Goal: Book appointment/travel/reservation

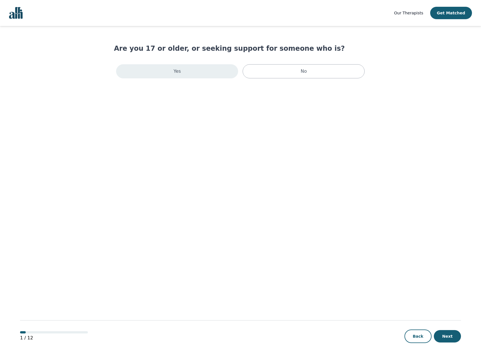
click at [188, 71] on div "Yes" at bounding box center [177, 71] width 122 height 14
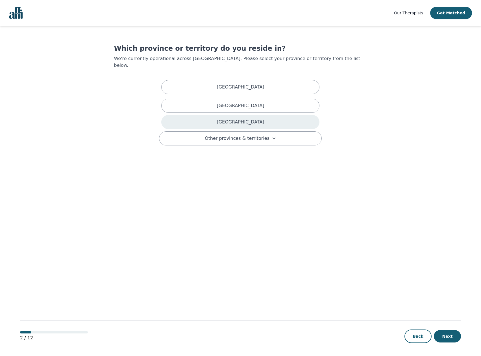
click at [256, 115] on div "[GEOGRAPHIC_DATA]" at bounding box center [240, 122] width 158 height 14
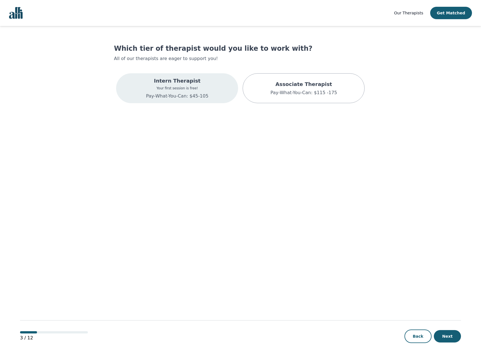
click at [222, 91] on div "Intern Therapist Your first session is free! Pay-What-You-Can: $45-105" at bounding box center [177, 88] width 122 height 30
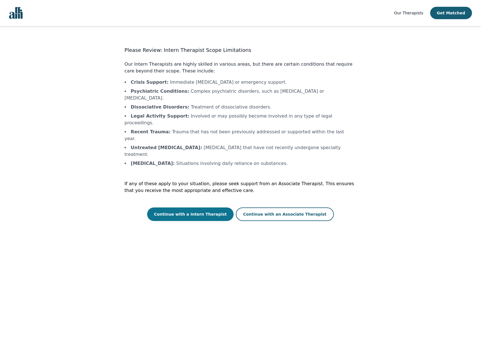
click at [213, 208] on button "Continue with a Intern Therapist" at bounding box center [190, 215] width 86 height 14
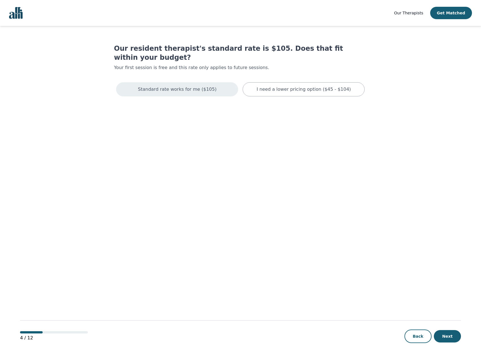
click at [192, 86] on p "Standard rate works for me ($105)" at bounding box center [177, 89] width 78 height 7
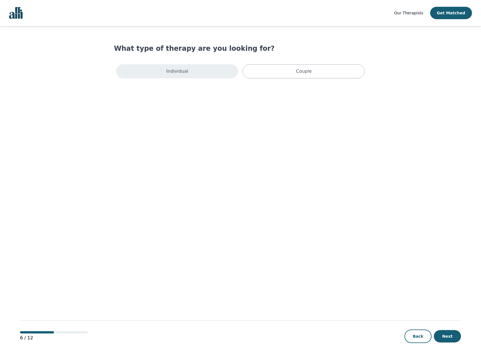
click at [198, 75] on div "Individual" at bounding box center [177, 71] width 122 height 14
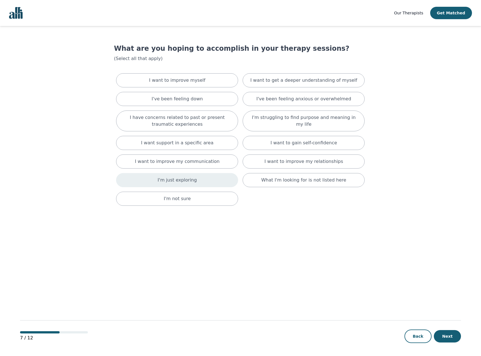
click at [222, 181] on div "I'm just exploring" at bounding box center [177, 180] width 122 height 14
drag, startPoint x: 448, startPoint y: 336, endPoint x: 444, endPoint y: 334, distance: 4.6
click at [447, 336] on button "Next" at bounding box center [447, 337] width 27 height 12
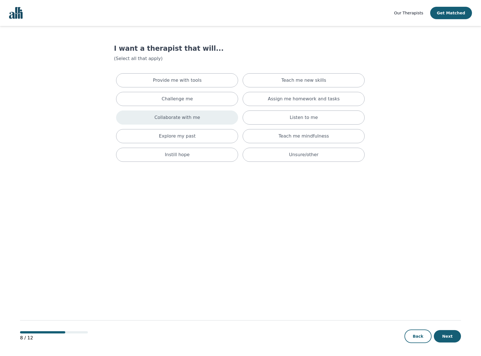
click at [192, 115] on p "Collaborate with me" at bounding box center [177, 117] width 46 height 7
click at [307, 139] on p "Teach me mindfulness" at bounding box center [303, 138] width 50 height 7
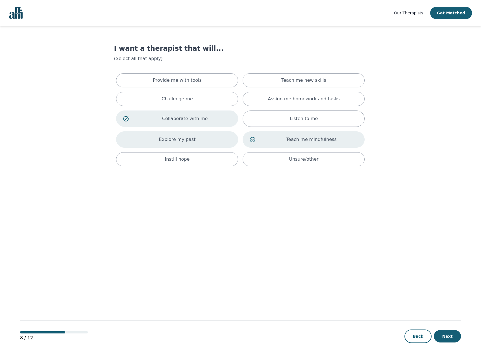
click at [202, 141] on div "Explore my past" at bounding box center [177, 140] width 122 height 16
click at [340, 79] on div "Teach me new skills" at bounding box center [303, 80] width 122 height 14
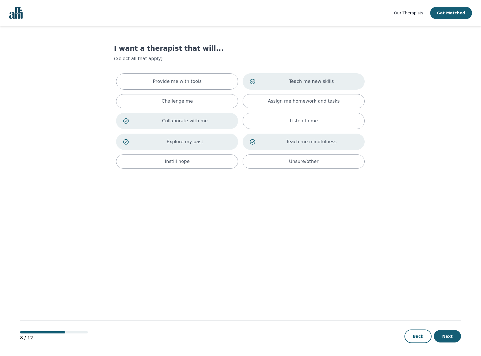
click at [342, 85] on p "Teach me new skills" at bounding box center [311, 81] width 93 height 7
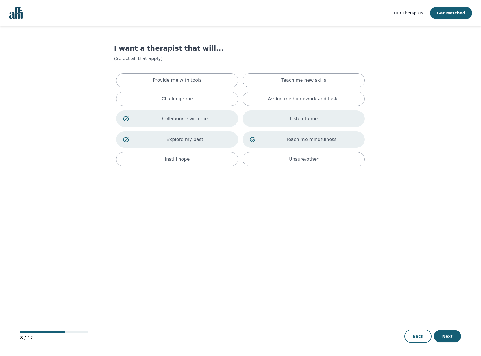
click at [302, 123] on div "Listen to me" at bounding box center [303, 119] width 122 height 16
click at [450, 340] on button "Next" at bounding box center [447, 337] width 27 height 12
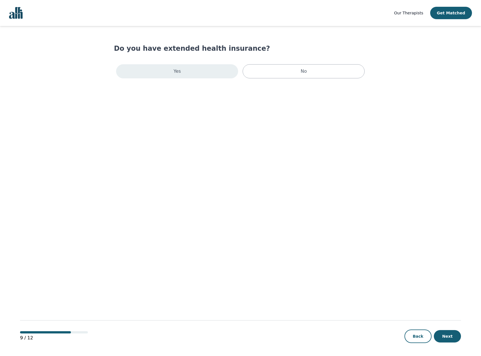
click at [196, 74] on div "Yes" at bounding box center [177, 71] width 122 height 14
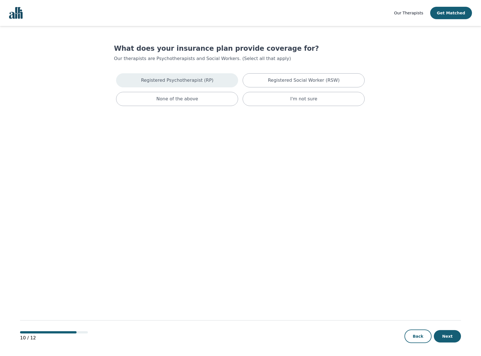
click at [189, 81] on p "Registered Psychotherapist (RP)" at bounding box center [177, 80] width 73 height 7
click at [448, 336] on button "Next" at bounding box center [447, 337] width 27 height 12
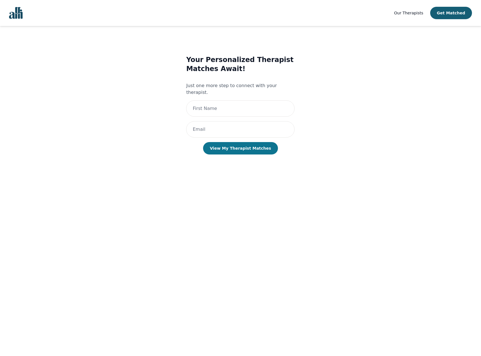
click at [247, 143] on button "View My Therapist Matches" at bounding box center [240, 148] width 75 height 12
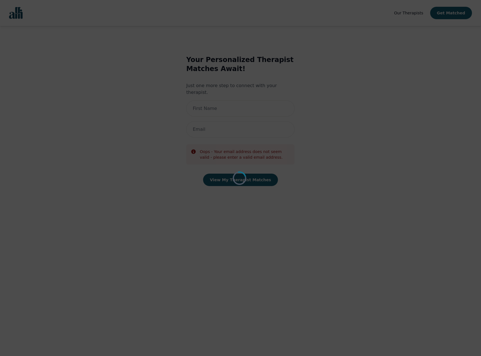
click at [260, 185] on div "Loading..." at bounding box center [240, 178] width 481 height 356
